Goal: Task Accomplishment & Management: Use online tool/utility

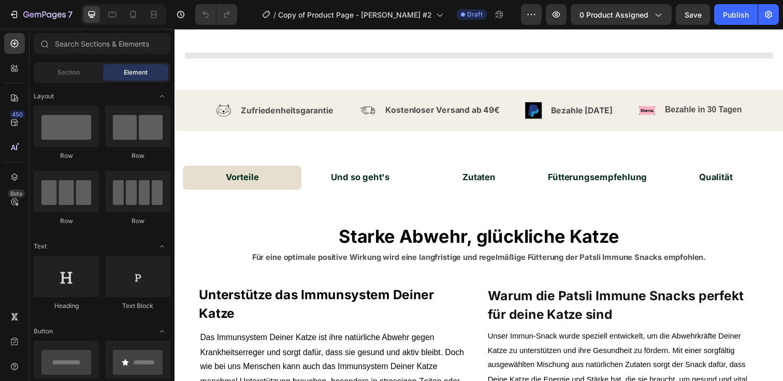
scroll to position [41, 0]
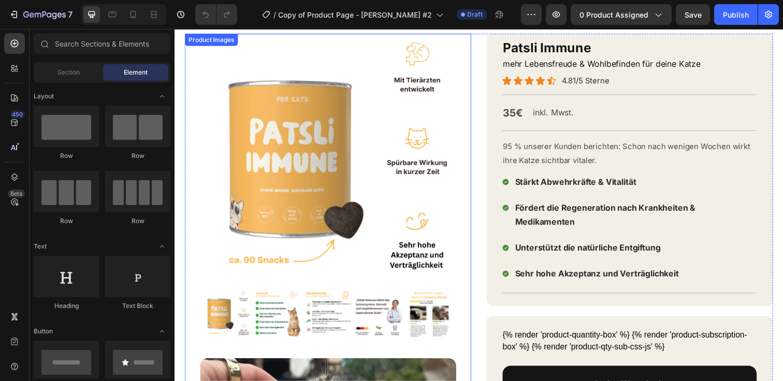
click at [432, 165] on img at bounding box center [331, 162] width 256 height 256
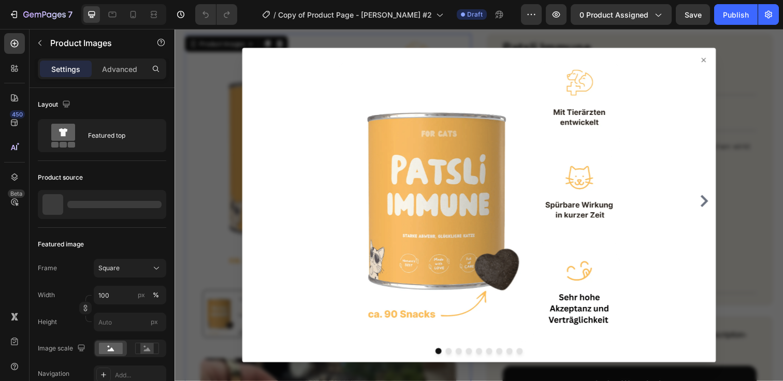
click at [715, 58] on icon at bounding box center [714, 60] width 8 height 8
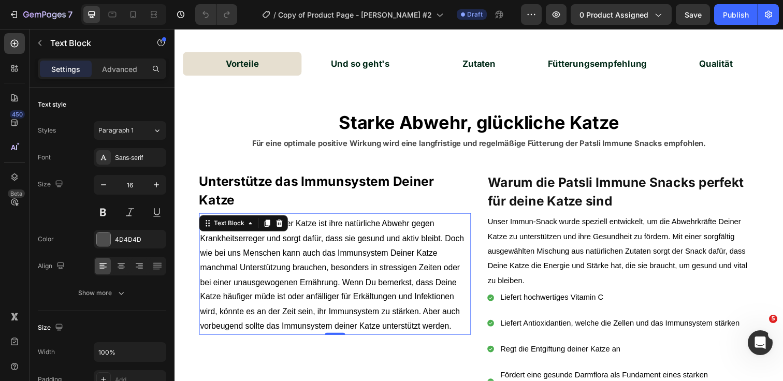
scroll to position [1333, 0]
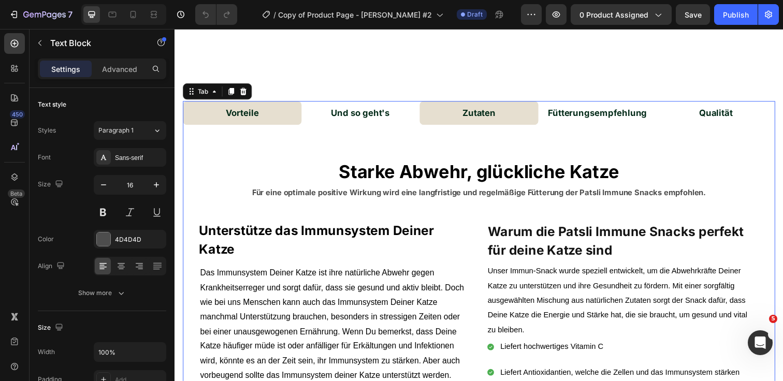
click at [457, 119] on li "Zutaten" at bounding box center [485, 115] width 121 height 25
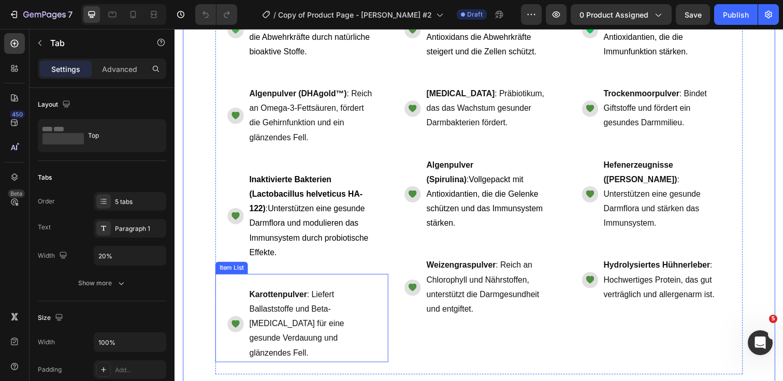
click at [358, 291] on div "Karottenpulver : Liefert Ballaststoffe und Beta-[MEDICAL_DATA] für eine gesunde…" at bounding box center [304, 324] width 177 height 90
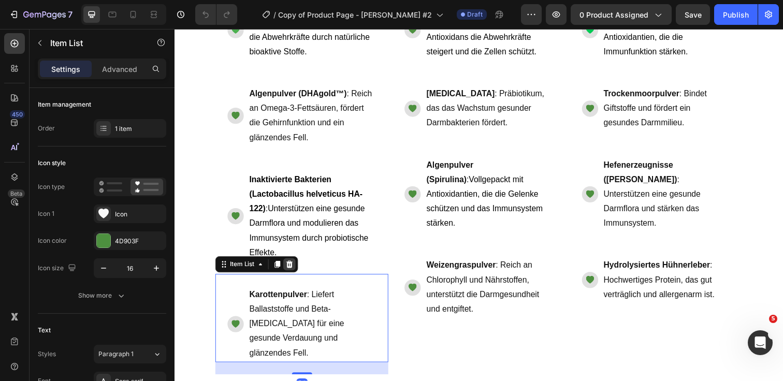
click at [295, 271] on icon at bounding box center [291, 269] width 8 height 8
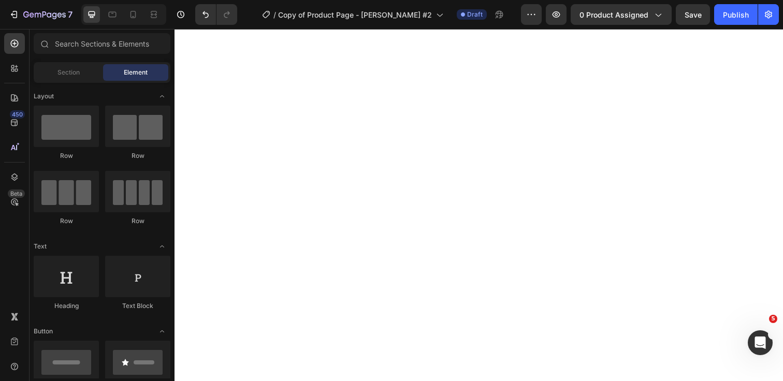
scroll to position [806, 0]
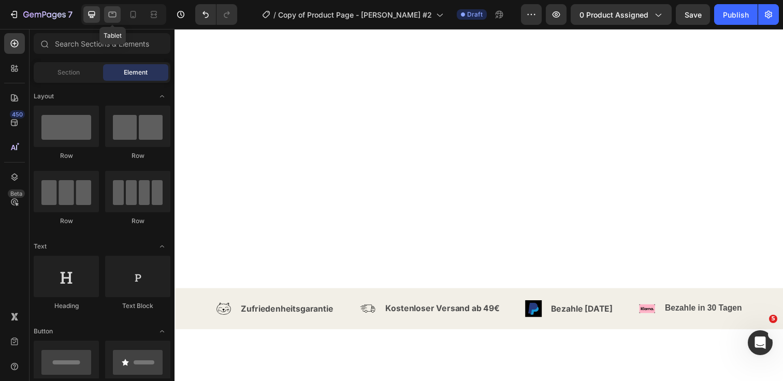
click at [115, 20] on div at bounding box center [112, 14] width 17 height 17
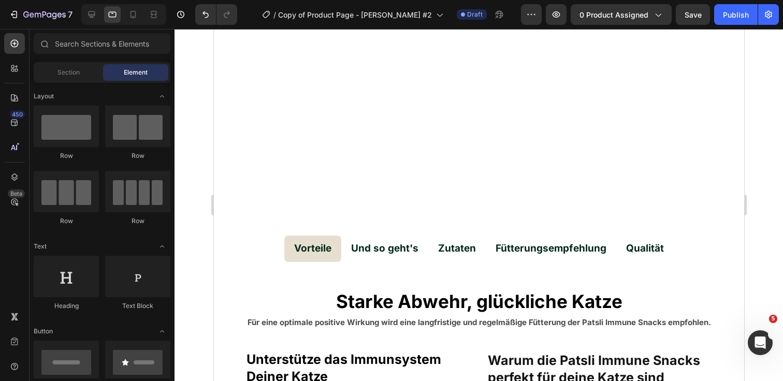
scroll to position [1209, 0]
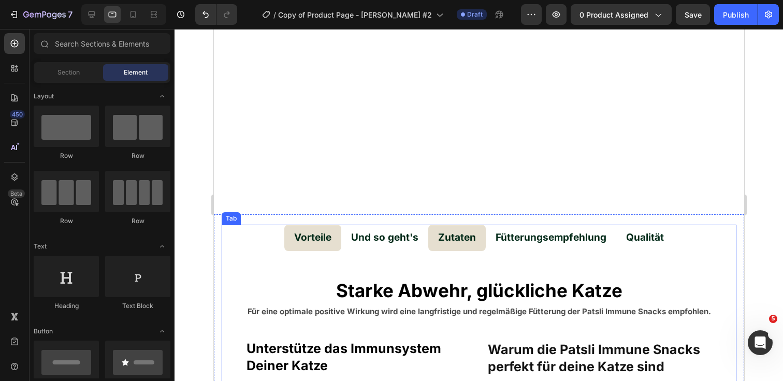
click at [479, 245] on li "Zutaten" at bounding box center [456, 238] width 57 height 26
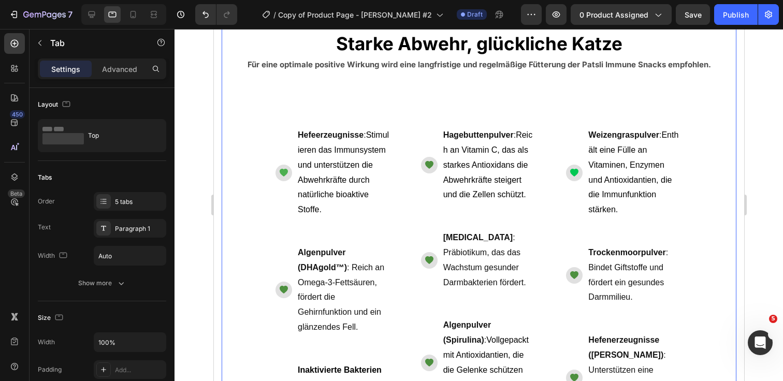
scroll to position [1429, 0]
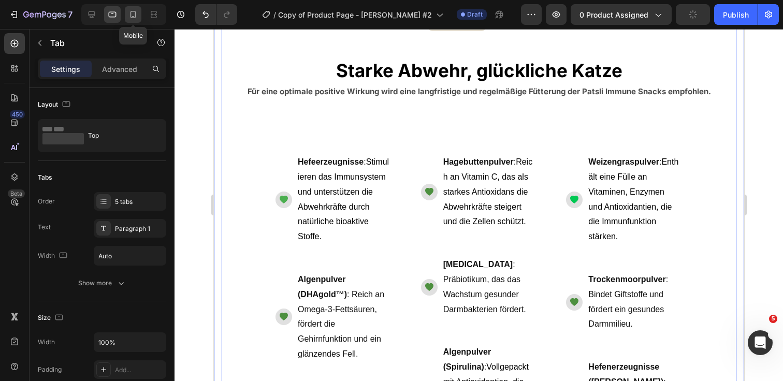
click at [135, 19] on icon at bounding box center [133, 14] width 10 height 10
type input "20%"
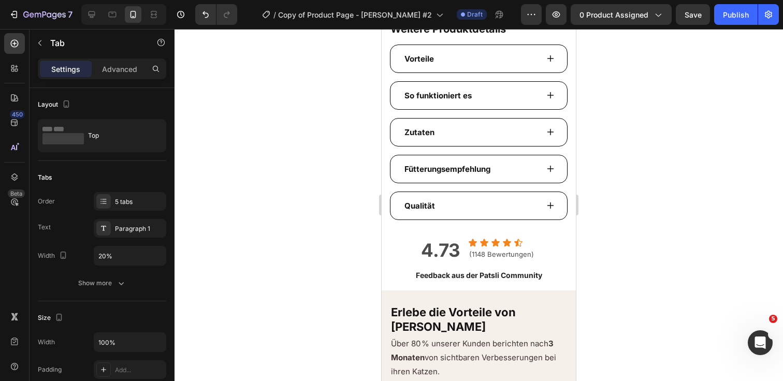
scroll to position [926, 0]
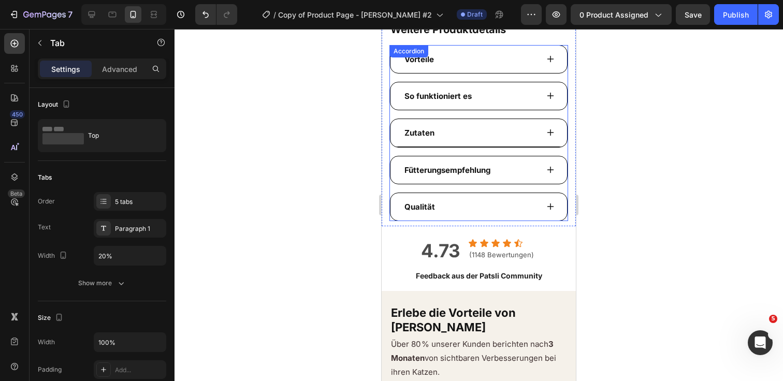
click at [496, 137] on div "Zutaten" at bounding box center [470, 132] width 135 height 17
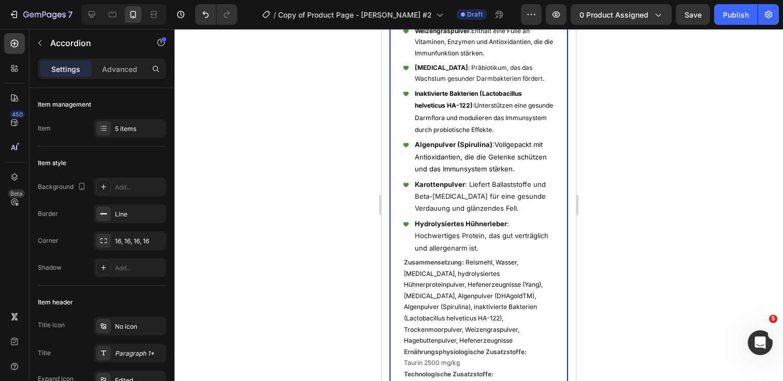
scroll to position [1177, 0]
click at [498, 189] on span "Karottenpulver : Liefert Ballaststoffe und Beta-[MEDICAL_DATA] für eine gesunde…" at bounding box center [480, 195] width 131 height 33
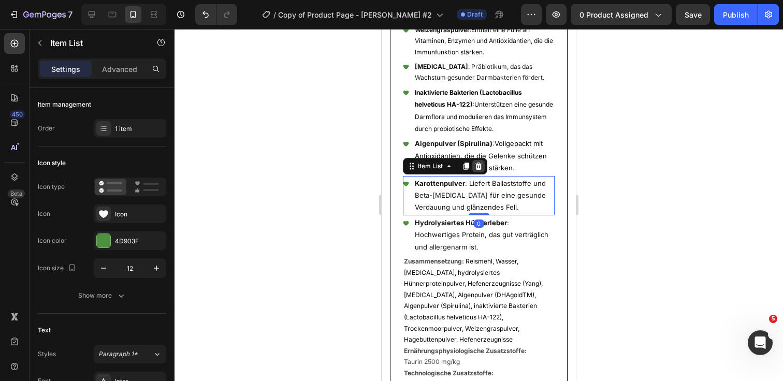
click at [479, 169] on icon at bounding box center [478, 165] width 7 height 7
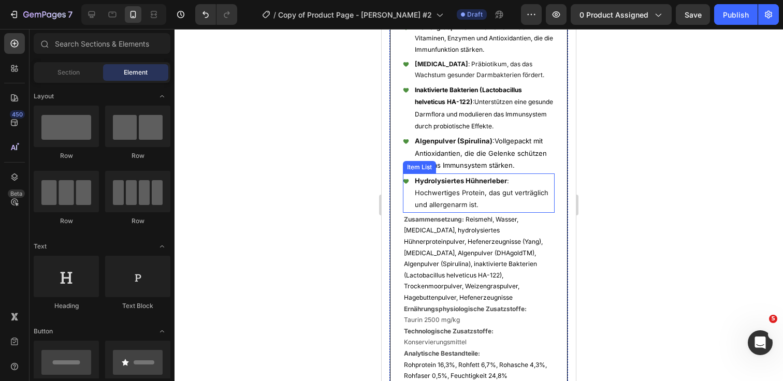
scroll to position [1181, 0]
click at [721, 13] on button "Publish" at bounding box center [735, 14] width 43 height 21
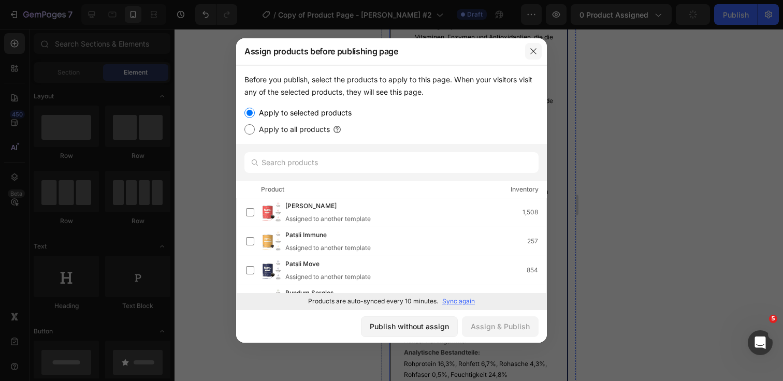
click at [536, 50] on icon "button" at bounding box center [533, 51] width 8 height 8
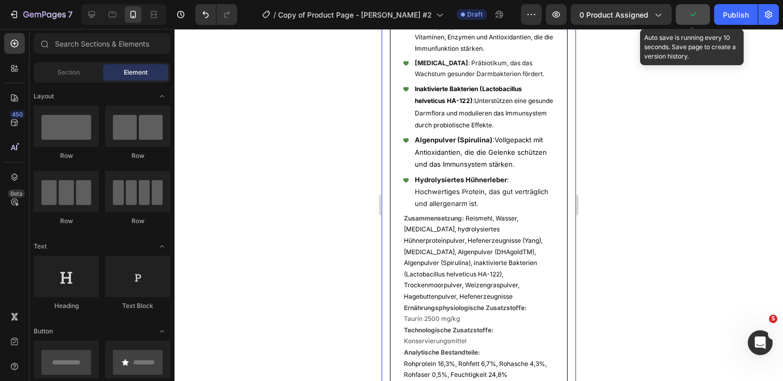
click at [694, 17] on icon "button" at bounding box center [693, 14] width 10 height 10
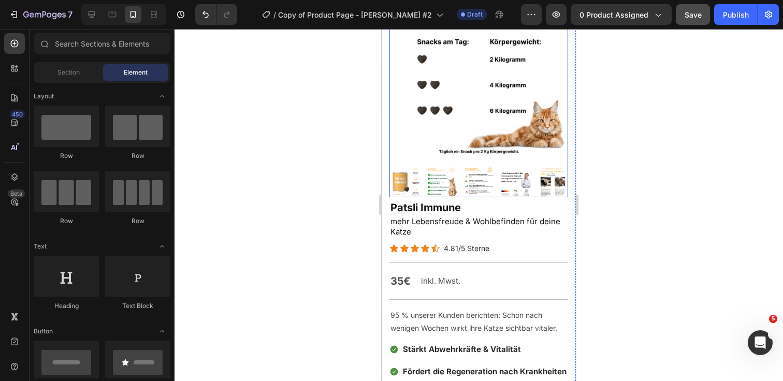
scroll to position [65, 0]
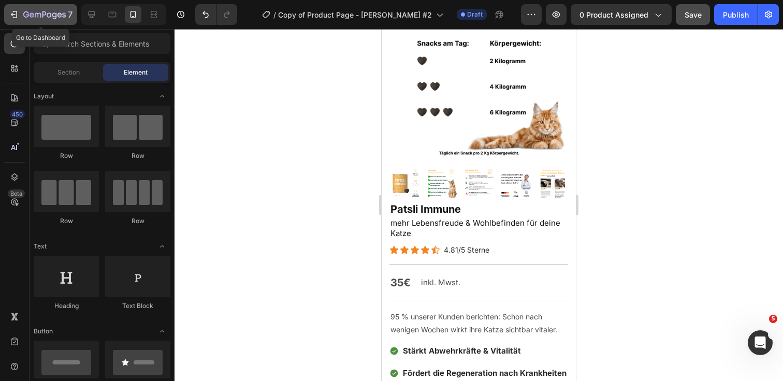
click at [56, 17] on icon "button" at bounding box center [54, 15] width 5 height 7
